Goal: Information Seeking & Learning: Check status

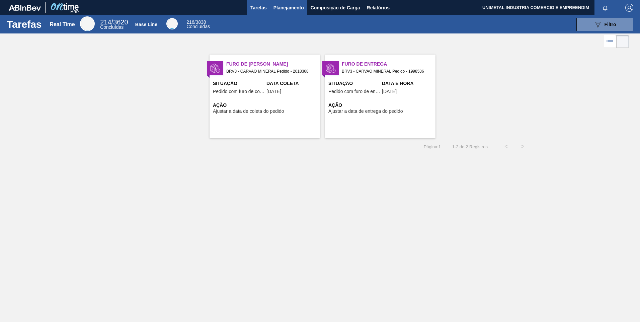
click at [279, 10] on span "Planejamento" at bounding box center [288, 8] width 30 height 8
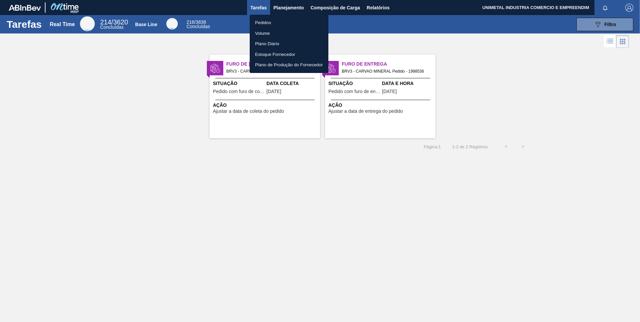
click at [268, 21] on li "Pedidos" at bounding box center [289, 22] width 79 height 11
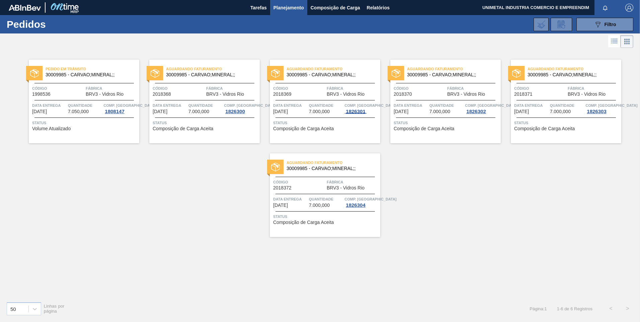
click at [346, 110] on div "1826301" at bounding box center [355, 111] width 22 height 5
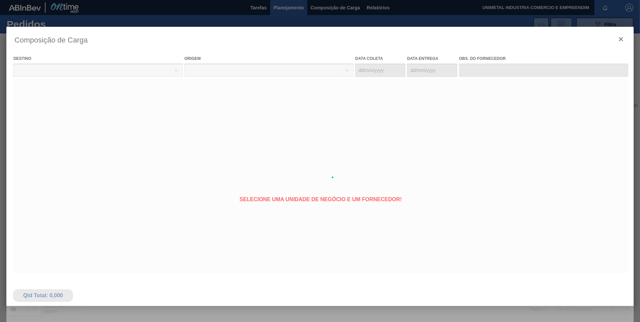
type coleta "01/09/2025"
type entrega "[DATE]"
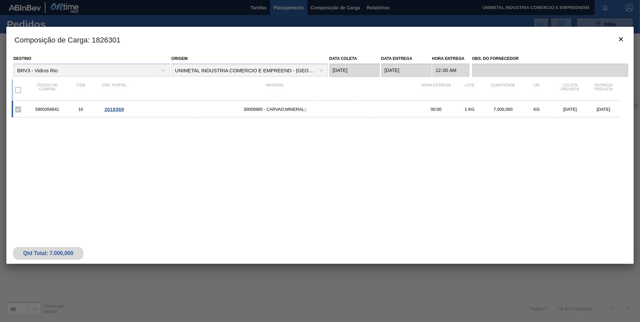
click at [105, 108] on span "2018369" at bounding box center [113, 109] width 19 height 6
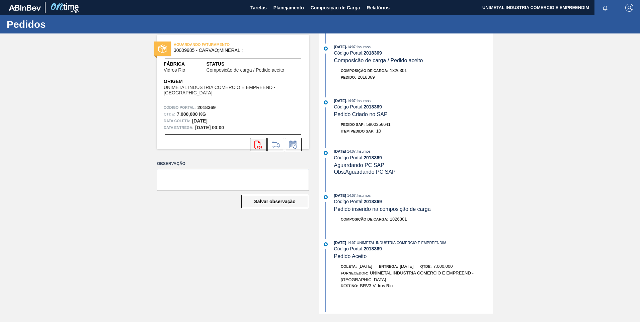
click at [259, 145] on icon "svg{fill:#ff0000}" at bounding box center [258, 145] width 8 height 8
click at [295, 7] on span "Planejamento" at bounding box center [288, 8] width 30 height 8
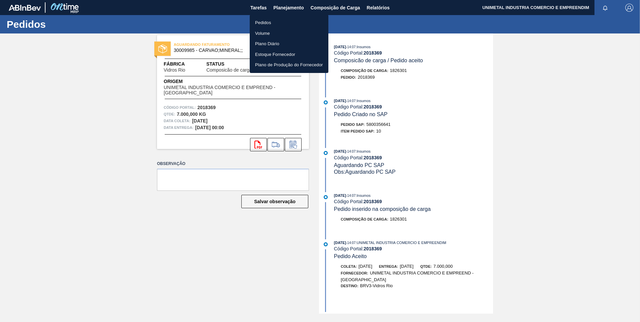
click at [265, 22] on li "Pedidos" at bounding box center [289, 22] width 79 height 11
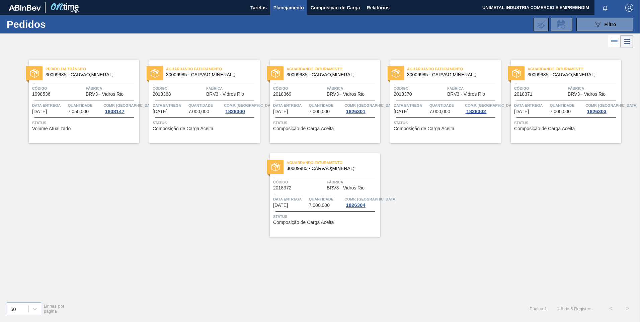
click at [474, 109] on div "1826302" at bounding box center [476, 111] width 22 height 5
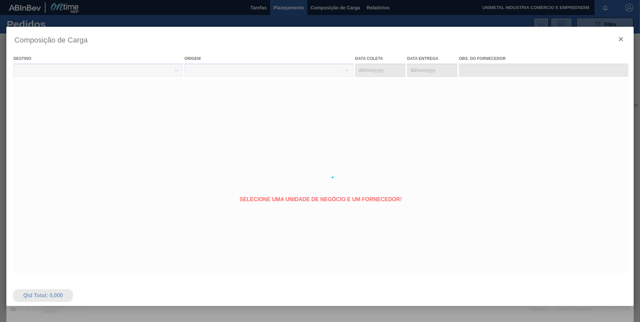
type coleta "10/09/2025"
type entrega "[DATE]"
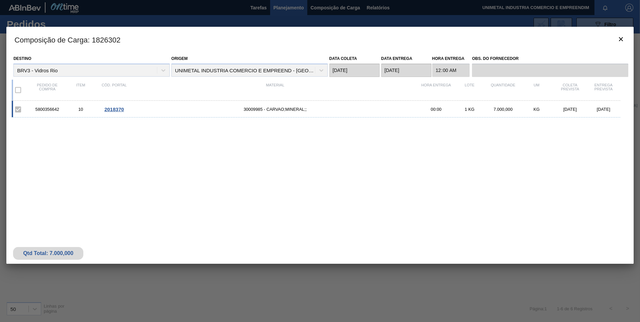
click at [115, 109] on span "2018370" at bounding box center [113, 109] width 19 height 6
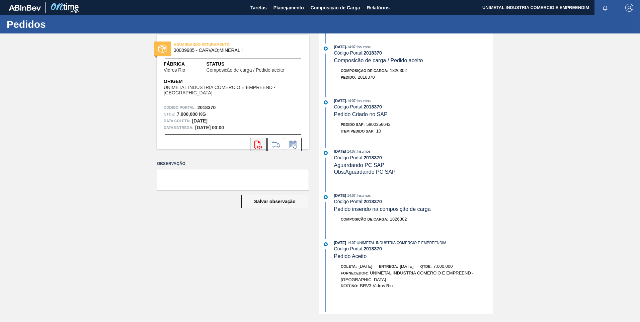
click at [255, 144] on icon at bounding box center [258, 145] width 8 height 8
click at [298, 10] on span "Planejamento" at bounding box center [288, 8] width 30 height 8
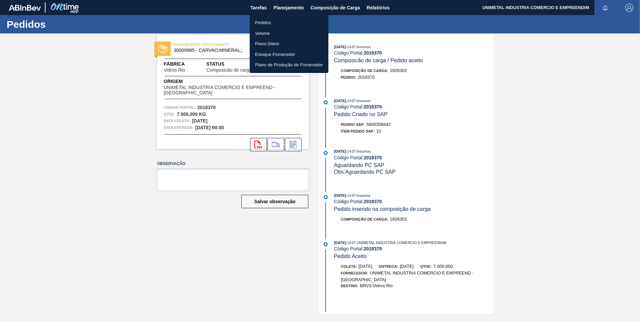
click at [287, 23] on li "Pedidos" at bounding box center [289, 22] width 79 height 11
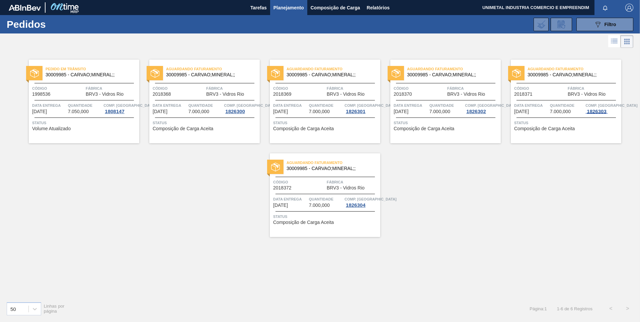
click at [593, 109] on div "1826303" at bounding box center [596, 111] width 22 height 5
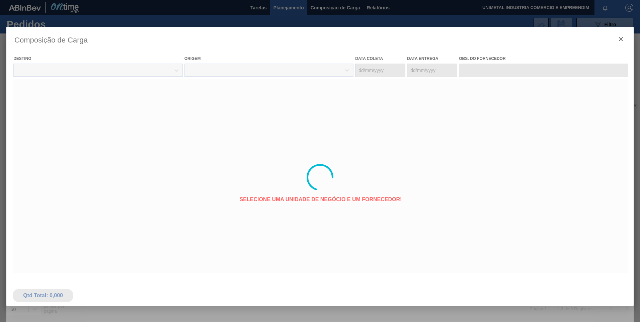
type coleta "19/09/2025"
type entrega "[DATE]"
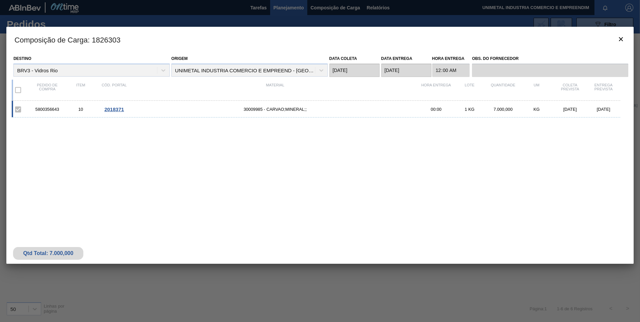
click at [111, 107] on span "2018371" at bounding box center [113, 109] width 19 height 6
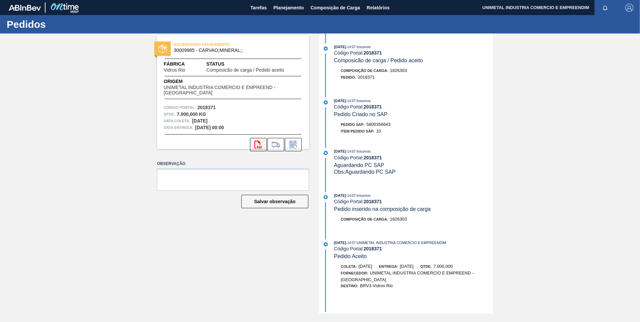
click at [258, 146] on icon "svg{fill:#ff0000}" at bounding box center [258, 145] width 8 height 8
click at [290, 7] on span "Planejamento" at bounding box center [288, 8] width 30 height 8
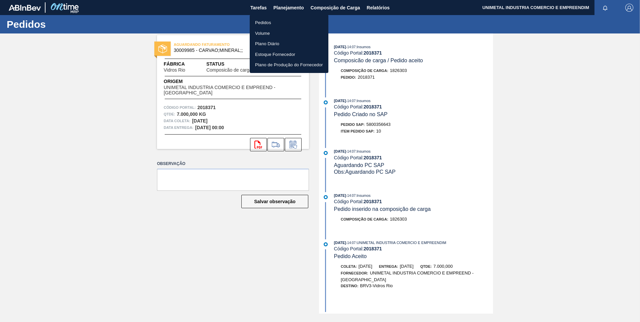
click at [271, 22] on li "Pedidos" at bounding box center [289, 22] width 79 height 11
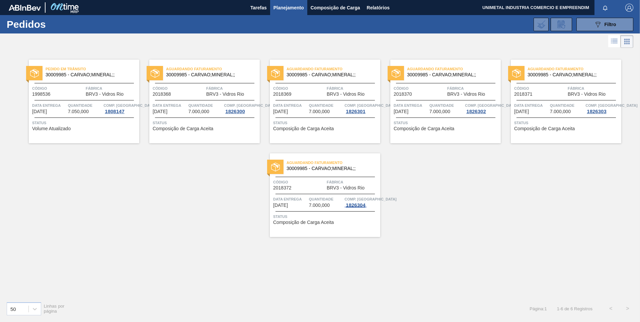
click at [354, 203] on div "1826304" at bounding box center [355, 204] width 22 height 5
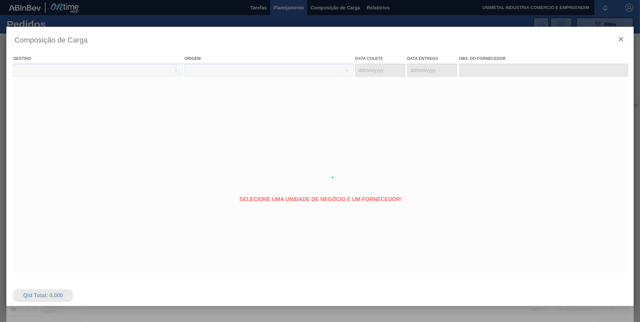
type coleta "28/09/2025"
type entrega "[DATE]"
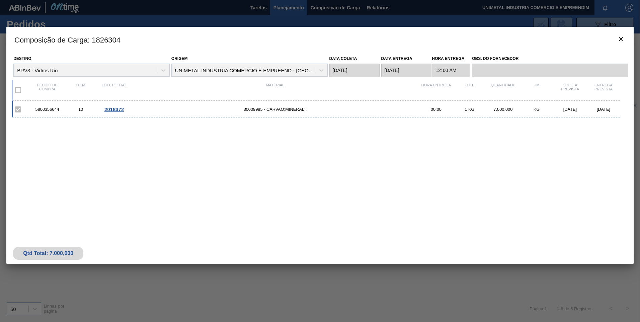
click at [117, 109] on span "2018372" at bounding box center [113, 109] width 19 height 6
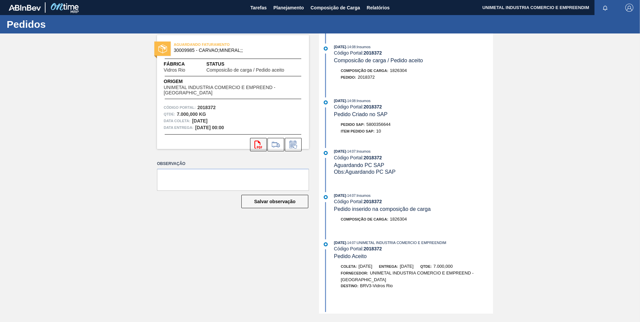
click at [254, 144] on button "svg{fill:#ff0000}" at bounding box center [258, 144] width 17 height 13
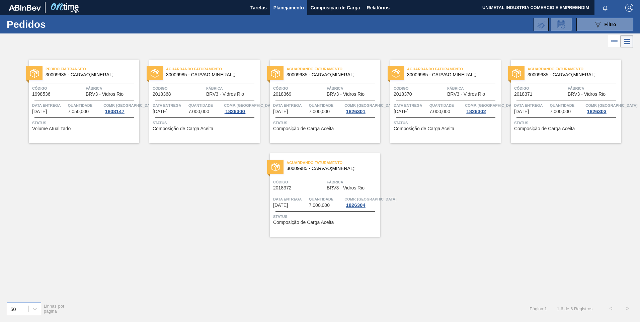
click at [237, 111] on div "1826300" at bounding box center [235, 111] width 22 height 5
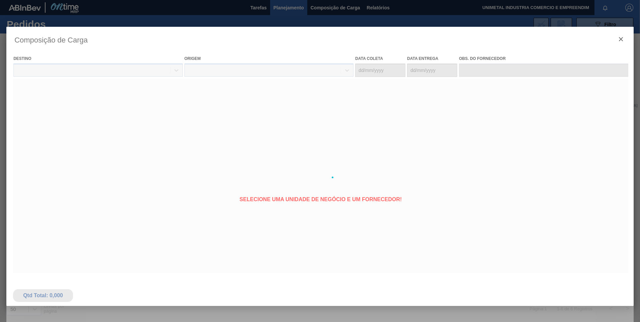
type coleta "29/08/2025"
type entrega "[DATE]"
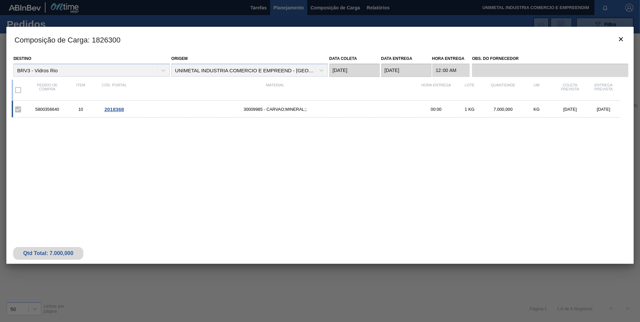
click at [115, 109] on span "2018368" at bounding box center [113, 109] width 19 height 6
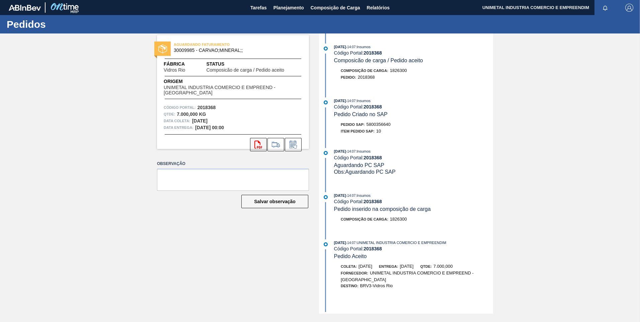
click at [254, 144] on icon at bounding box center [258, 145] width 8 height 8
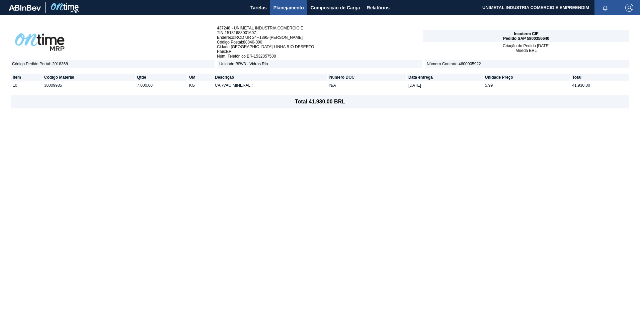
click at [470, 62] on span "Número Contrato : 4600005922" at bounding box center [527, 63] width 204 height 7
drag, startPoint x: 470, startPoint y: 62, endPoint x: 539, endPoint y: 36, distance: 74.4
click at [539, 36] on div "Incoterm CIF Pedido SAP 5800356640" at bounding box center [526, 36] width 206 height 12
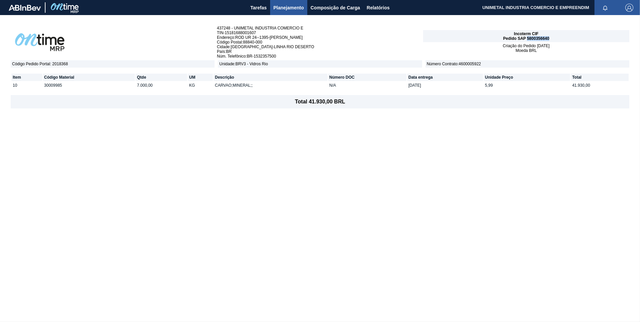
copy span "5800356640"
click at [15, 83] on td "10" at bounding box center [26, 85] width 31 height 7
copy td "10"
click at [534, 37] on span "Pedido SAP 5800356641" at bounding box center [526, 38] width 46 height 5
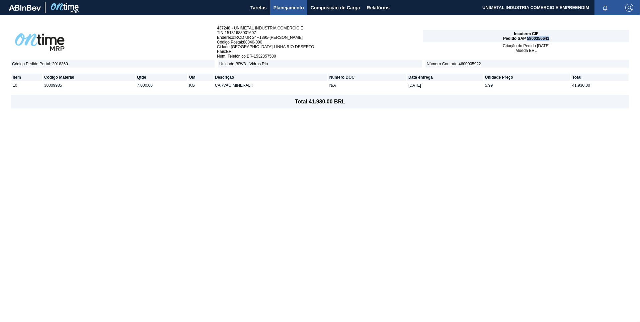
click at [534, 37] on span "Pedido SAP 5800356641" at bounding box center [526, 38] width 46 height 5
copy span "5800356641"
click at [16, 85] on td "10" at bounding box center [26, 85] width 31 height 7
copy td "10"
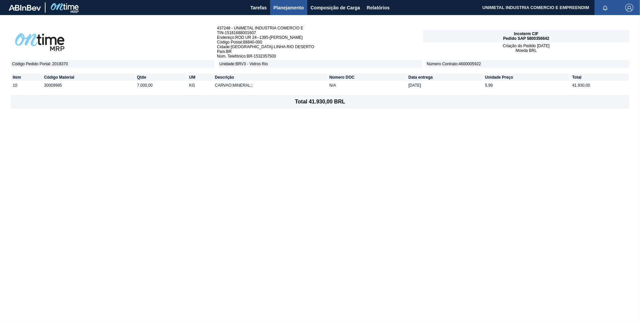
click at [538, 39] on span "Pedido SAP 5800356642" at bounding box center [526, 38] width 46 height 5
copy span "5800356642"
click at [541, 40] on span "Pedido SAP 5800356642" at bounding box center [526, 38] width 46 height 5
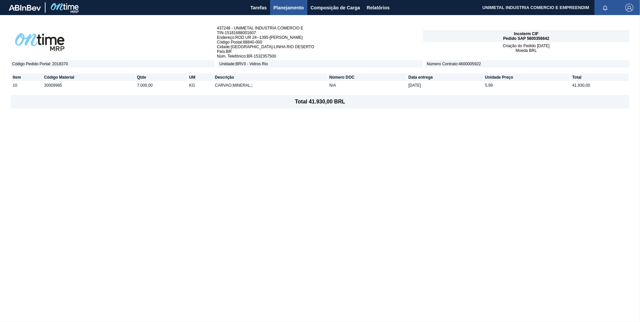
click at [15, 84] on td "10" at bounding box center [26, 85] width 31 height 7
copy td "10"
click at [538, 40] on span "Pedido SAP 5800356643" at bounding box center [526, 38] width 46 height 5
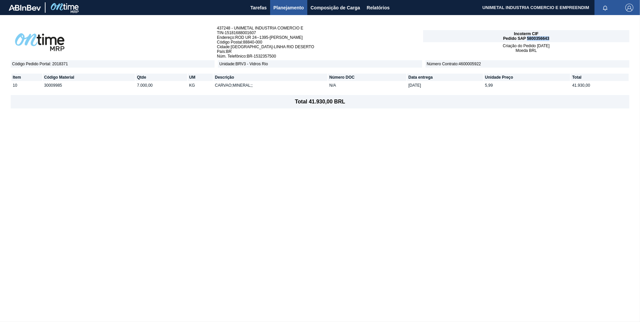
copy span "5800356643"
click at [14, 85] on td "10" at bounding box center [26, 85] width 31 height 7
copy td "10"
click at [536, 38] on span "Pedido SAP 5800356644" at bounding box center [526, 38] width 46 height 5
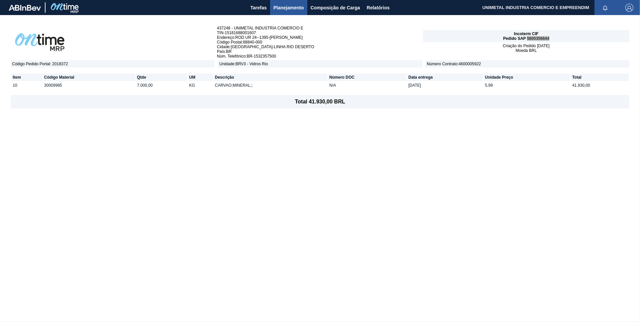
click at [536, 38] on span "Pedido SAP 5800356644" at bounding box center [526, 38] width 46 height 5
copy span "5800356644"
click at [16, 84] on td "10" at bounding box center [26, 85] width 31 height 7
click at [15, 86] on td "10" at bounding box center [26, 85] width 31 height 7
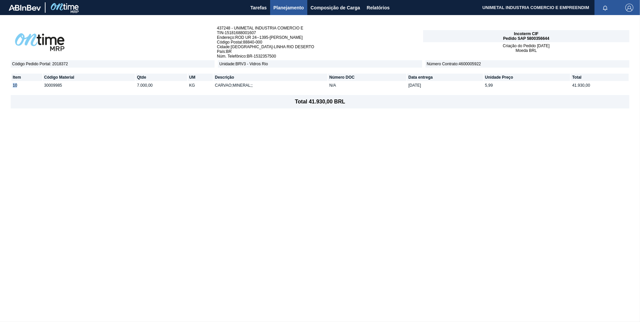
click at [15, 86] on td "10" at bounding box center [26, 85] width 31 height 7
copy td "10"
click at [285, 8] on span "Planejamento" at bounding box center [288, 8] width 30 height 8
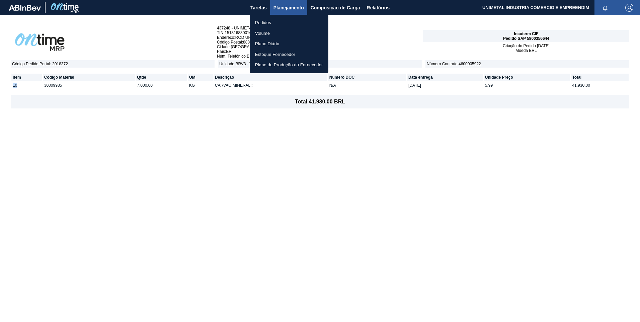
click at [266, 23] on li "Pedidos" at bounding box center [289, 22] width 79 height 11
